Goal: Use online tool/utility: Utilize a website feature to perform a specific function

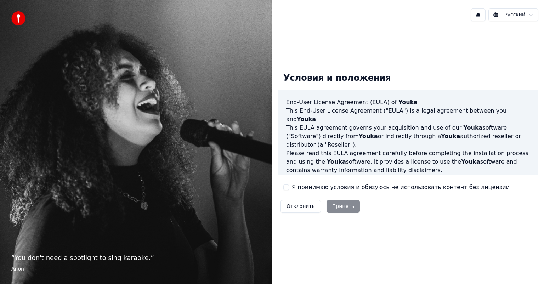
click at [338, 210] on div "Отклонить Принять" at bounding box center [319, 206] width 85 height 18
click at [339, 202] on div "Отклонить Принять" at bounding box center [319, 206] width 85 height 18
click at [304, 188] on label "Я принимаю условия и обязуюсь не использовать контент без лицензии" at bounding box center [401, 187] width 218 height 8
click at [289, 188] on button "Я принимаю условия и обязуюсь не использовать контент без лицензии" at bounding box center [286, 187] width 6 height 6
click at [346, 204] on button "Принять" at bounding box center [343, 206] width 34 height 13
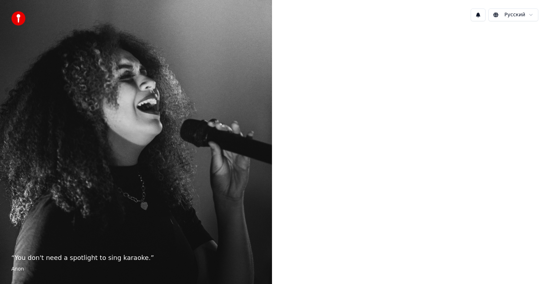
click at [512, 15] on html "“ You don't need a spotlight to sing karaoke. ” Anon Русский" at bounding box center [272, 142] width 544 height 284
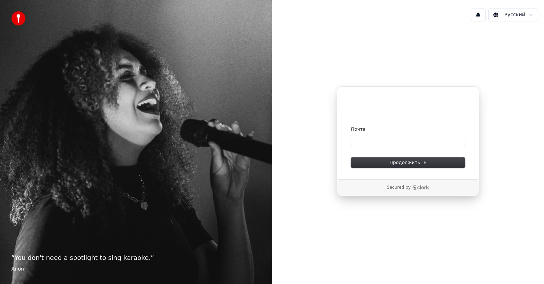
click at [65, 254] on p "“ You don't need a spotlight to sing karaoke. ”" at bounding box center [135, 258] width 249 height 10
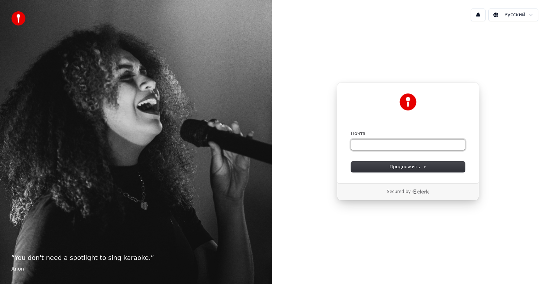
click at [394, 142] on input "Почта" at bounding box center [408, 144] width 114 height 11
type input "*"
click at [416, 166] on span "Продолжить" at bounding box center [407, 166] width 37 height 6
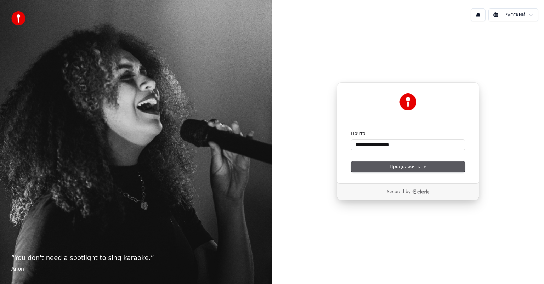
type input "**********"
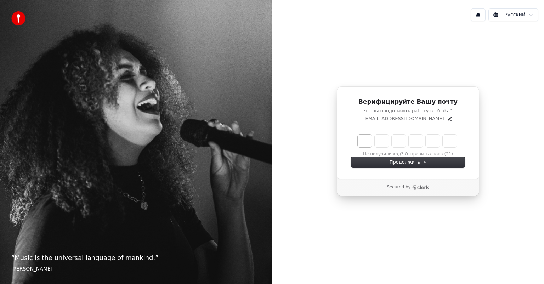
type input "*"
type input "**"
type input "*"
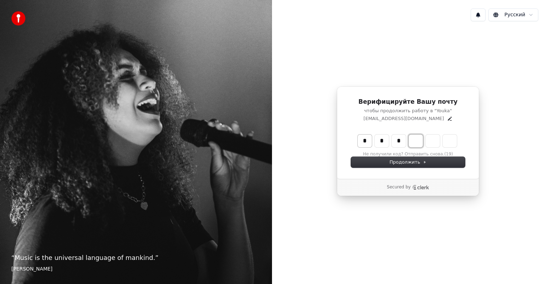
type input "***"
type input "*"
type input "****"
type input "*"
type input "******"
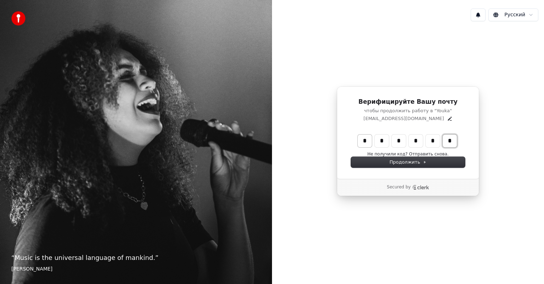
type input "*"
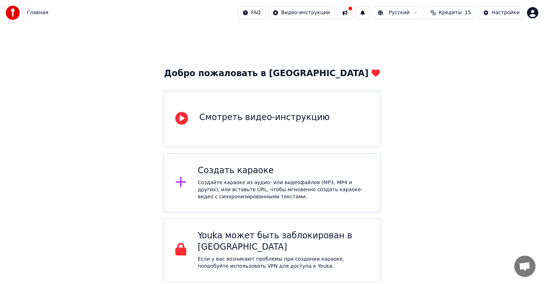
click at [343, 199] on div "Создайте караоке из аудио- или видеофайлов (MP3, MP4 и других), или вставьте UR…" at bounding box center [282, 189] width 171 height 21
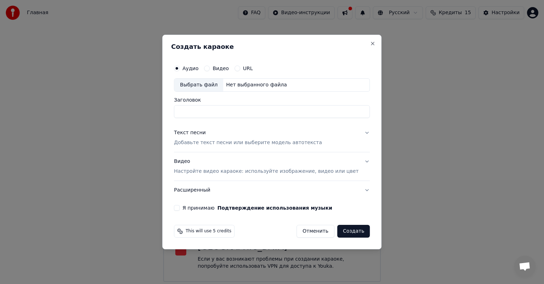
click at [254, 88] on div "Выбрать файл Нет выбранного файла" at bounding box center [272, 84] width 196 height 13
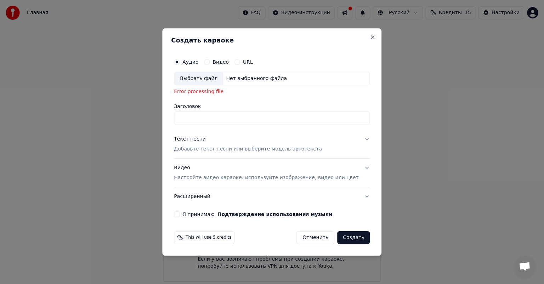
click at [249, 75] on div "Нет выбранного файла" at bounding box center [256, 78] width 67 height 7
click at [232, 92] on div "Error processing file" at bounding box center [272, 91] width 196 height 7
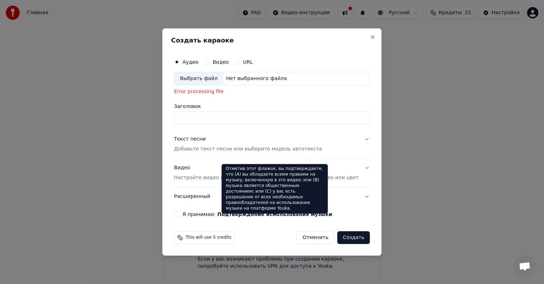
click at [252, 215] on button "Подтверждение использования музыки" at bounding box center [274, 214] width 115 height 5
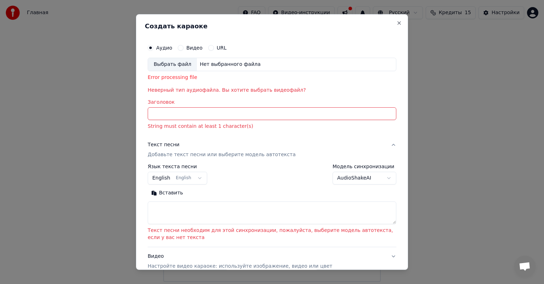
click at [197, 64] on div "Нет выбранного файла" at bounding box center [230, 64] width 67 height 7
click at [188, 48] on label "Видео" at bounding box center [194, 47] width 16 height 5
click at [183, 48] on button "Видео" at bounding box center [181, 48] width 6 height 6
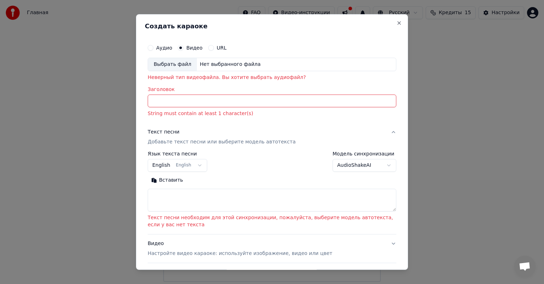
click at [204, 64] on div "Нет выбранного файла" at bounding box center [230, 64] width 67 height 7
click at [164, 47] on label "Аудио" at bounding box center [164, 47] width 16 height 5
click at [153, 47] on button "Аудио" at bounding box center [151, 48] width 6 height 6
click at [207, 142] on p "Добавьте текст песни или выберите модель автотекста" at bounding box center [222, 141] width 148 height 7
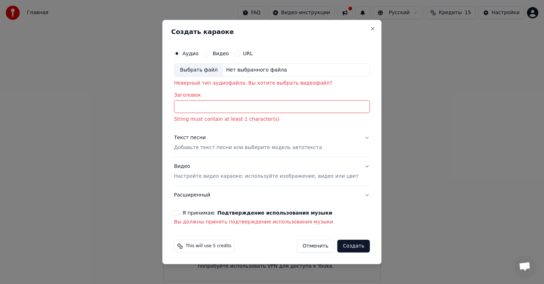
click at [207, 103] on input "Заголовок" at bounding box center [272, 106] width 196 height 13
click at [370, 26] on button "Close" at bounding box center [373, 29] width 6 height 6
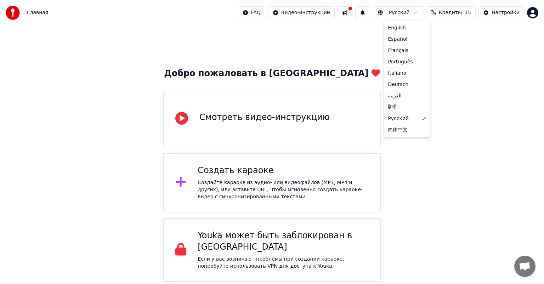
click at [402, 15] on html "Главная FAQ Видео-инструкции Русский Кредиты 15 Настройки Добро пожаловать в Yo…" at bounding box center [272, 141] width 544 height 282
click at [489, 51] on html "Главная FAQ Видео-инструкции Русский Кредиты 15 Настройки Добро пожаловать в Yo…" at bounding box center [272, 141] width 544 height 282
